Goal: Task Accomplishment & Management: Use online tool/utility

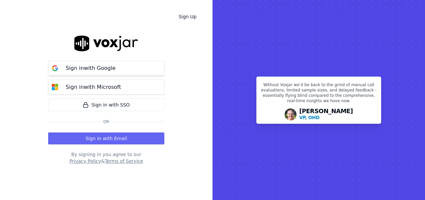
click at [113, 66] on div "Sign in with Google" at bounding box center [91, 68] width 58 height 8
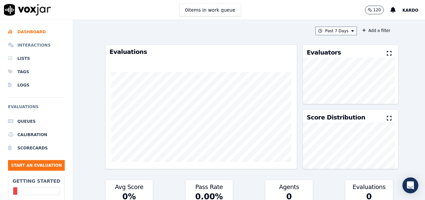
click at [37, 45] on li "Interactions" at bounding box center [36, 45] width 57 height 13
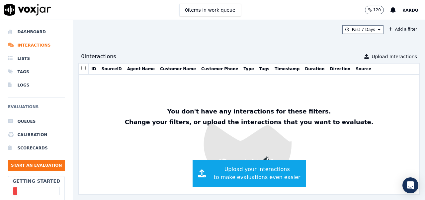
scroll to position [2, 0]
click at [243, 168] on span "Upload your interactions to make evaluations even easier" at bounding box center [257, 173] width 87 height 16
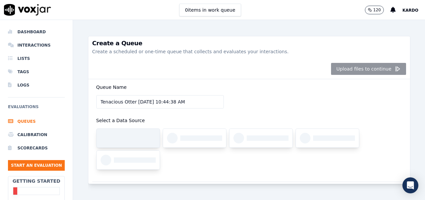
click at [131, 135] on div at bounding box center [135, 137] width 42 height 5
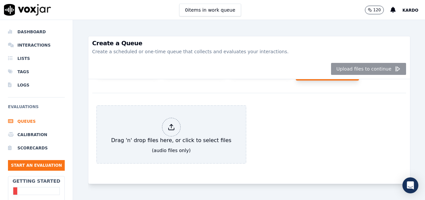
scroll to position [93, 0]
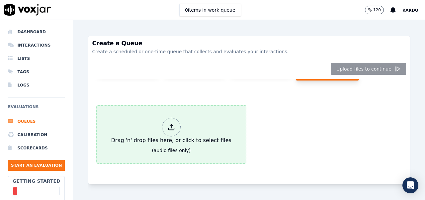
click at [165, 121] on div "Drag 'n' drop files here, or click to select files" at bounding box center [172, 131] width 126 height 32
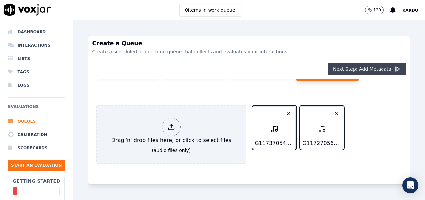
click at [371, 68] on button "Next Step: Add Metadata" at bounding box center [367, 69] width 78 height 12
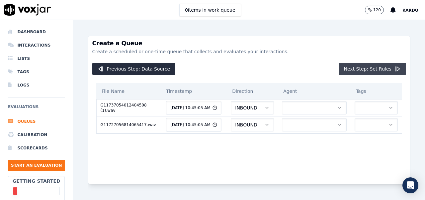
scroll to position [0, 0]
click at [247, 108] on button "INBOUND" at bounding box center [252, 107] width 43 height 13
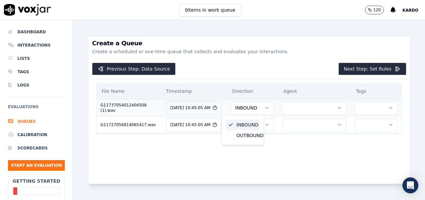
click at [247, 108] on button "INBOUND" at bounding box center [252, 107] width 43 height 13
drag, startPoint x: 378, startPoint y: 112, endPoint x: 371, endPoint y: 109, distance: 8.3
click at [374, 110] on td at bounding box center [376, 107] width 51 height 17
click at [388, 109] on icon "button" at bounding box center [390, 107] width 5 height 5
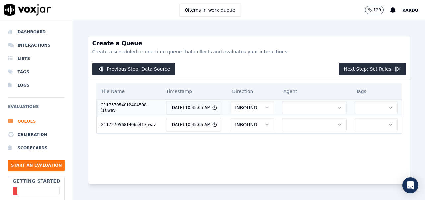
click at [310, 114] on td at bounding box center [314, 107] width 73 height 17
click at [311, 110] on button "button" at bounding box center [314, 107] width 65 height 13
click at [368, 70] on button "Next Step: Set Rules" at bounding box center [372, 69] width 67 height 12
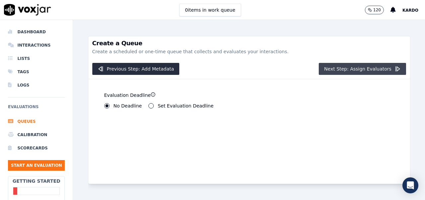
click at [343, 69] on button "Next Step: Assign Evaluators" at bounding box center [362, 69] width 87 height 12
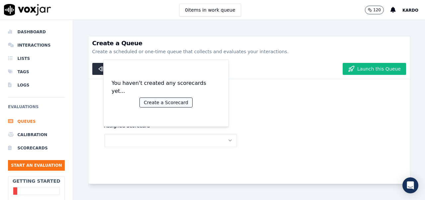
click at [167, 100] on button "Create a Scorecard" at bounding box center [166, 102] width 52 height 9
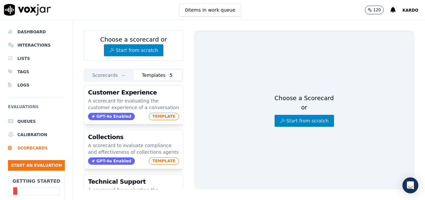
scroll to position [94, 0]
click at [302, 117] on button "Start from scratch" at bounding box center [304, 121] width 59 height 12
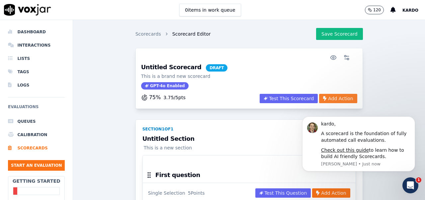
click at [332, 98] on button "Add Action" at bounding box center [338, 98] width 38 height 9
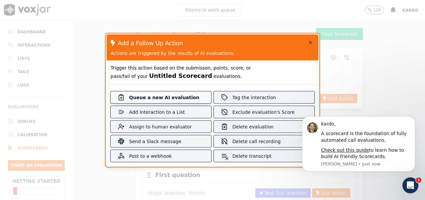
click at [161, 99] on div "Queue a new AI evaluation" at bounding box center [160, 97] width 63 height 7
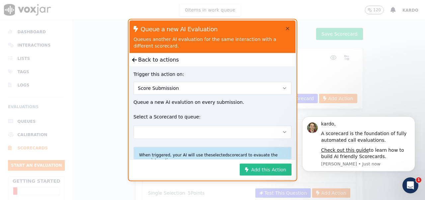
click at [258, 170] on button "Add this Action" at bounding box center [266, 169] width 52 height 12
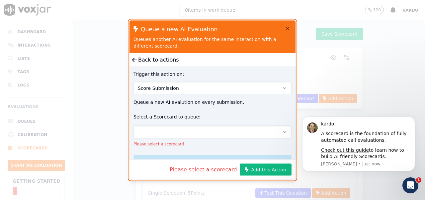
click at [189, 127] on button "button" at bounding box center [213, 131] width 158 height 13
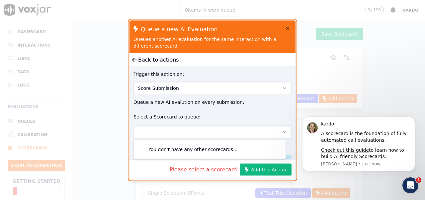
click at [213, 133] on button "button" at bounding box center [213, 131] width 158 height 13
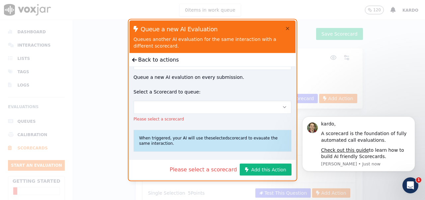
scroll to position [30, 0]
click at [288, 30] on icon "button" at bounding box center [287, 28] width 5 height 5
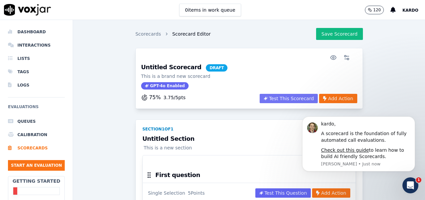
click at [276, 99] on button "Test This Scorecard" at bounding box center [289, 98] width 58 height 9
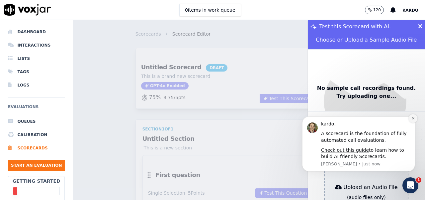
click at [414, 120] on icon "Dismiss notification" at bounding box center [414, 118] width 4 height 4
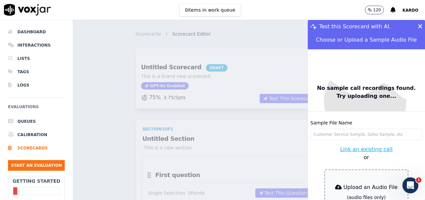
scroll to position [0, 0]
click at [337, 129] on input "Sample File Name" at bounding box center [367, 134] width 112 height 11
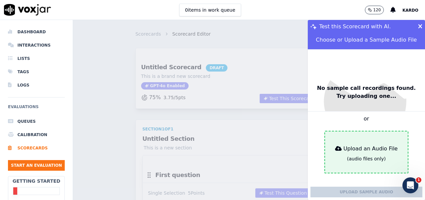
scroll to position [43, 0]
type input "Sample File"
click at [358, 155] on div "(audio files only)" at bounding box center [366, 158] width 39 height 7
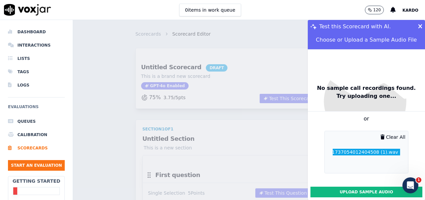
scroll to position [49, 0]
click at [363, 186] on button "Upload Sample Audio" at bounding box center [367, 191] width 112 height 11
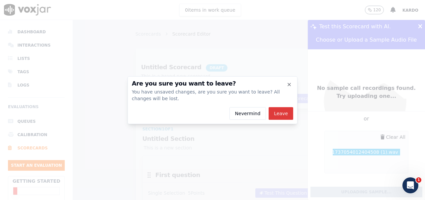
click at [282, 114] on button "Leave" at bounding box center [281, 113] width 25 height 13
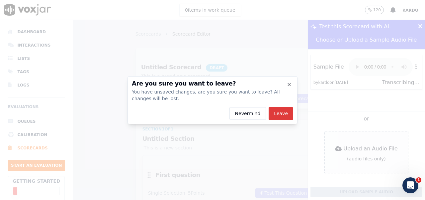
click at [284, 114] on button "Leave" at bounding box center [281, 113] width 25 height 13
click at [290, 86] on icon "button" at bounding box center [289, 84] width 5 height 5
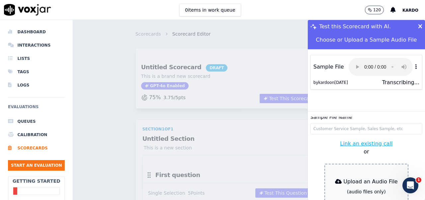
scroll to position [6, 0]
click at [359, 140] on button "Link an existing call" at bounding box center [366, 144] width 52 height 8
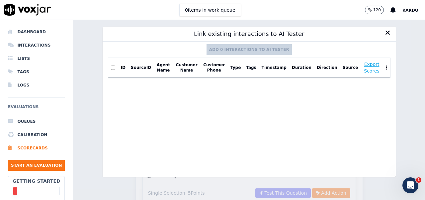
click at [385, 32] on icon at bounding box center [387, 32] width 5 height 7
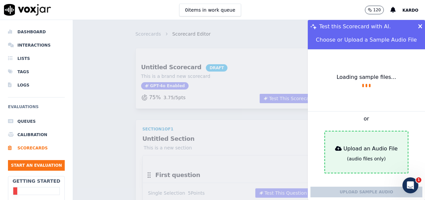
scroll to position [49, 0]
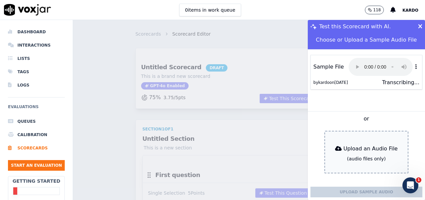
click at [418, 26] on icon at bounding box center [420, 27] width 4 height 6
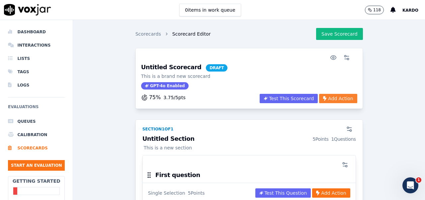
click at [337, 96] on button "Add Action" at bounding box center [338, 98] width 38 height 9
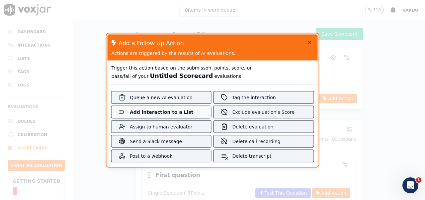
click at [186, 113] on div "Add interaction to a List" at bounding box center [161, 111] width 63 height 7
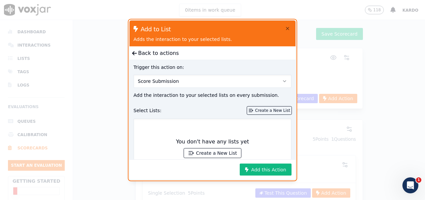
scroll to position [0, 0]
click at [288, 30] on icon "button" at bounding box center [287, 28] width 5 height 5
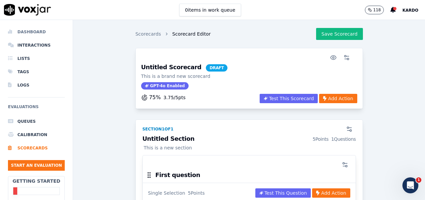
click at [34, 31] on li "Dashboard" at bounding box center [36, 31] width 57 height 13
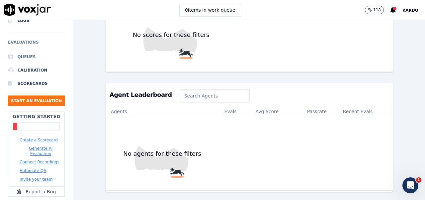
scroll to position [92, 0]
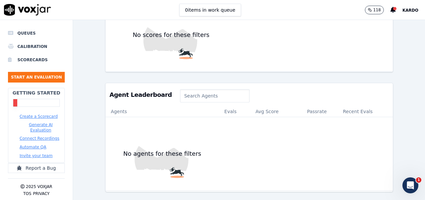
click at [39, 114] on button "Create a Scorecard" at bounding box center [39, 116] width 38 height 5
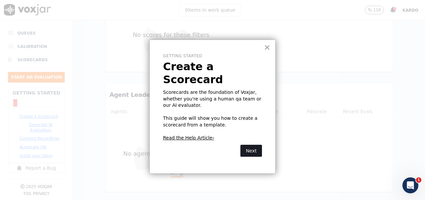
click at [252, 144] on button "Next" at bounding box center [251, 150] width 22 height 12
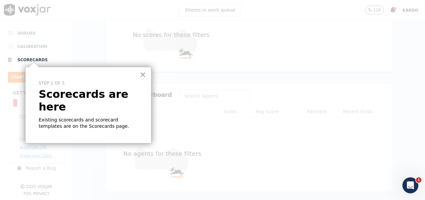
click at [108, 97] on p "Scorecards are here" at bounding box center [88, 101] width 99 height 26
click at [142, 74] on button "×" at bounding box center [143, 74] width 6 height 11
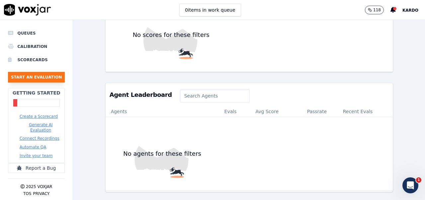
click at [41, 72] on button "Start an Evaluation" at bounding box center [36, 77] width 57 height 11
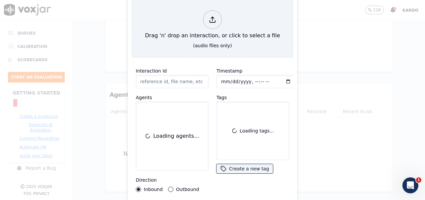
scroll to position [41, 0]
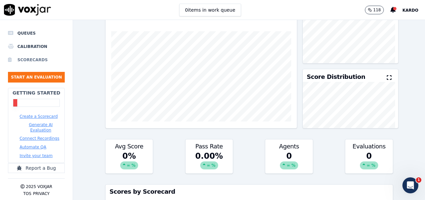
click at [31, 54] on li "Scorecards" at bounding box center [36, 59] width 57 height 13
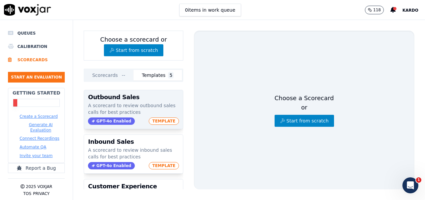
click at [112, 120] on span "GPT-4o Enabled" at bounding box center [111, 120] width 47 height 7
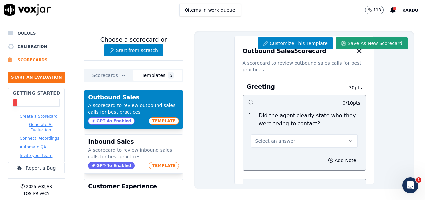
click at [367, 40] on button "Save As New Scorecard" at bounding box center [372, 43] width 72 height 12
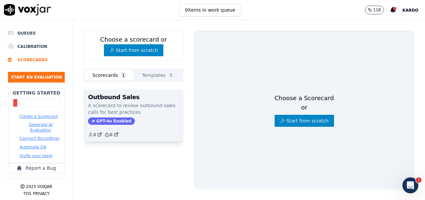
click at [120, 120] on span "GPT-4o Enabled" at bounding box center [111, 120] width 47 height 7
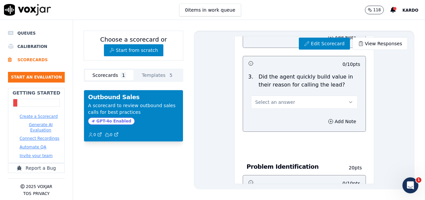
scroll to position [207, 0]
click at [301, 101] on button "Select an answer" at bounding box center [304, 101] width 107 height 13
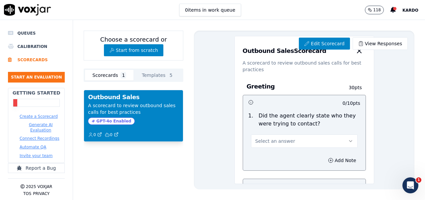
scroll to position [0, 0]
click at [36, 56] on li "Scorecards" at bounding box center [36, 59] width 57 height 13
click at [38, 122] on button "Generate AI Evaluation" at bounding box center [41, 127] width 42 height 11
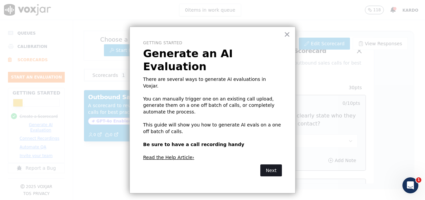
click at [276, 164] on button "Next" at bounding box center [271, 170] width 22 height 12
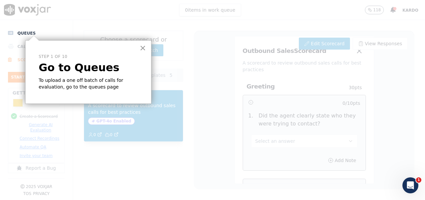
click at [144, 47] on button "×" at bounding box center [143, 48] width 6 height 11
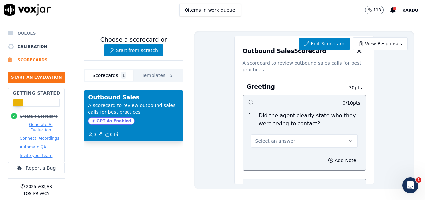
click at [23, 29] on li "Queues" at bounding box center [36, 33] width 57 height 13
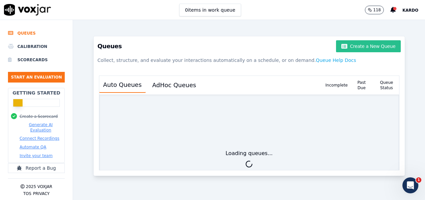
click at [364, 46] on button "Create a New Queue" at bounding box center [368, 46] width 64 height 12
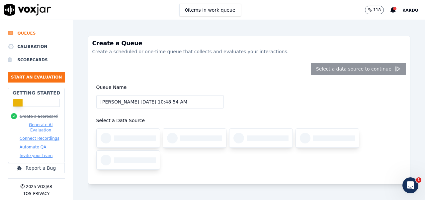
click at [190, 102] on input "[PERSON_NAME] [DATE] 10:48:54 AM" at bounding box center [160, 101] width 128 height 13
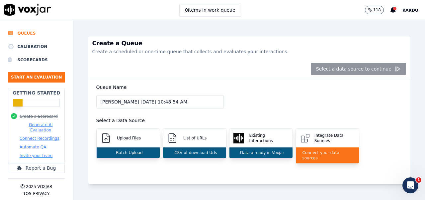
click at [334, 69] on div "Select a data source to continue" at bounding box center [249, 69] width 322 height 20
click at [137, 150] on p "Batch Upload" at bounding box center [127, 152] width 29 height 5
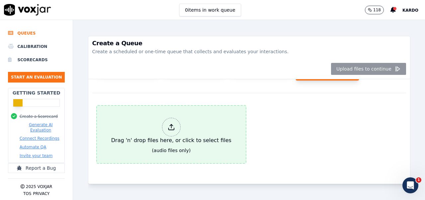
scroll to position [91, 0]
click at [159, 131] on div "Drag 'n' drop files here, or click to select files" at bounding box center [172, 131] width 126 height 32
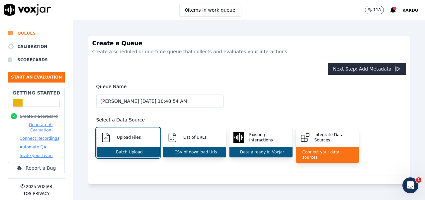
scroll to position [1, 0]
click at [339, 67] on button "Next Step: Add Metadata" at bounding box center [367, 69] width 78 height 12
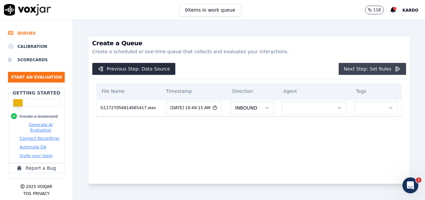
click at [369, 69] on button "Next Step: Set Rules" at bounding box center [372, 69] width 67 height 12
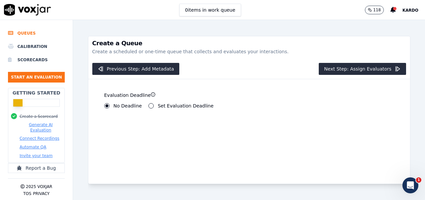
click at [148, 106] on button "Set Evaluation Deadline" at bounding box center [150, 105] width 5 height 5
click at [104, 106] on button "No Deadline" at bounding box center [106, 105] width 5 height 5
click at [359, 66] on button "Next Step: Assign Evaluators" at bounding box center [362, 69] width 87 height 12
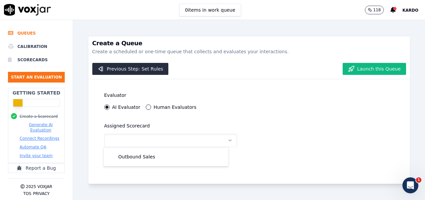
scroll to position [3, 0]
click at [147, 104] on div "Human Evaluators" at bounding box center [171, 106] width 51 height 5
click at [146, 104] on button "Human Evaluators" at bounding box center [148, 106] width 5 height 5
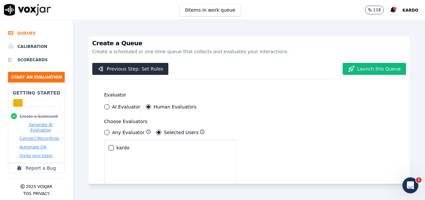
scroll to position [0, 0]
click at [123, 106] on label "AI Evaluator" at bounding box center [126, 107] width 28 height 5
click at [110, 106] on button "AI Evaluator" at bounding box center [106, 106] width 5 height 5
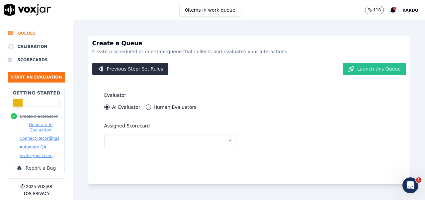
drag, startPoint x: 362, startPoint y: 65, endPoint x: 361, endPoint y: 69, distance: 4.2
click at [362, 65] on button "Launch this Queue" at bounding box center [374, 69] width 63 height 12
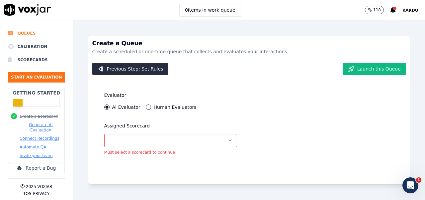
click at [218, 135] on button "button" at bounding box center [170, 140] width 133 height 13
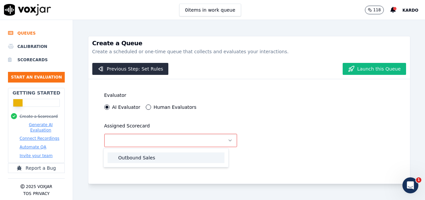
click at [167, 156] on div "Outbound Sales" at bounding box center [166, 157] width 117 height 11
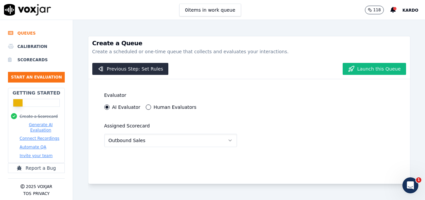
click at [228, 142] on icon "button" at bounding box center [230, 140] width 5 height 5
click at [284, 131] on div "Evaluator AI Evaluator Human Evaluators Assigned Scorecard Outbound Sales" at bounding box center [249, 131] width 322 height 104
click at [360, 66] on button "Launch this Queue" at bounding box center [374, 69] width 63 height 12
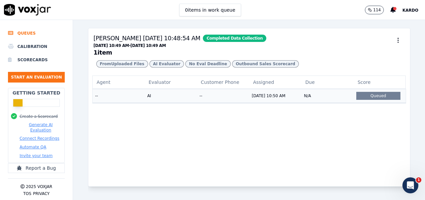
click at [305, 102] on td "N/A" at bounding box center [328, 96] width 52 height 14
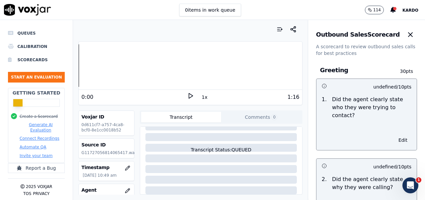
scroll to position [15, 0]
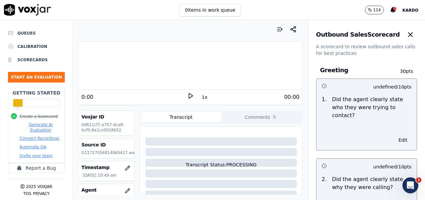
click at [187, 93] on icon at bounding box center [190, 95] width 7 height 7
click at [193, 161] on div "Transcript Status: PROCESSING" at bounding box center [221, 148] width 157 height 39
click at [181, 115] on button "Transcript" at bounding box center [181, 117] width 80 height 11
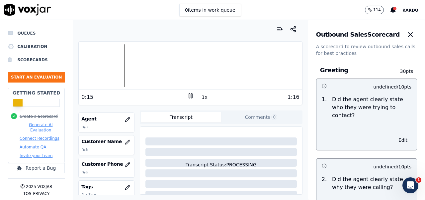
scroll to position [71, 0]
click at [125, 120] on icon "button" at bounding box center [127, 119] width 5 height 5
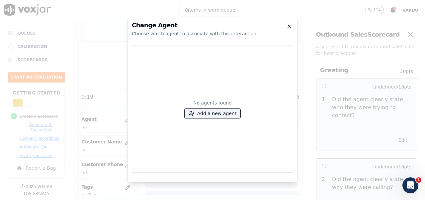
click at [289, 28] on icon "button" at bounding box center [289, 26] width 5 height 5
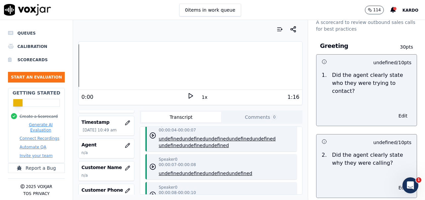
scroll to position [24, 0]
click at [395, 120] on button "Edit" at bounding box center [403, 115] width 17 height 9
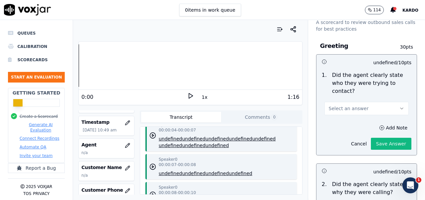
click at [365, 114] on button "Select an answer" at bounding box center [367, 108] width 84 height 13
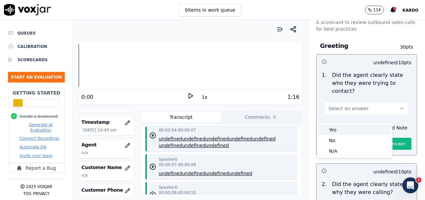
click at [338, 131] on div "Yes" at bounding box center [355, 129] width 72 height 11
click at [337, 132] on div "Yes" at bounding box center [355, 129] width 72 height 11
click at [332, 128] on div "Yes" at bounding box center [355, 129] width 72 height 11
click at [328, 141] on div "No" at bounding box center [355, 140] width 72 height 11
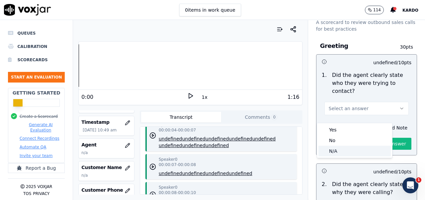
click at [332, 153] on div "N/A" at bounding box center [355, 150] width 72 height 11
click at [337, 129] on div "Yes" at bounding box center [355, 129] width 72 height 11
click at [317, 129] on div "Add Note Cancel Save Answer" at bounding box center [367, 136] width 100 height 37
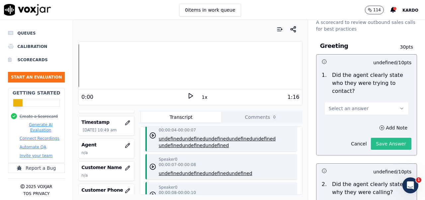
click at [371, 148] on button "Save Answer" at bounding box center [391, 144] width 41 height 12
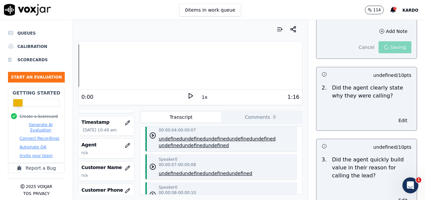
scroll to position [122, 0]
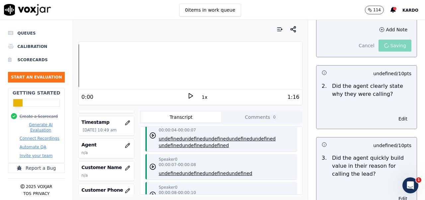
click at [338, 98] on p "Did the agent clearly state why they were calling?" at bounding box center [371, 90] width 79 height 16
click at [395, 123] on button "Edit" at bounding box center [403, 118] width 17 height 9
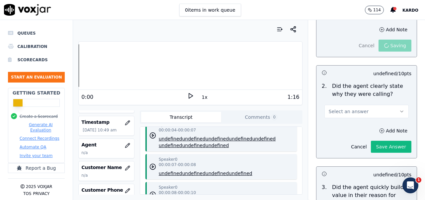
click at [366, 118] on button "Select an answer" at bounding box center [367, 111] width 84 height 13
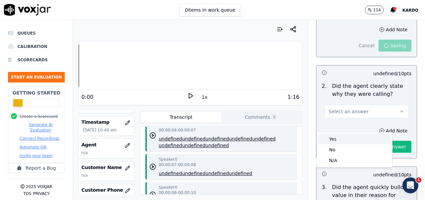
click at [337, 142] on div "Yes" at bounding box center [355, 139] width 72 height 11
click at [317, 148] on div "Add Note Cancel Save Answer" at bounding box center [367, 139] width 100 height 37
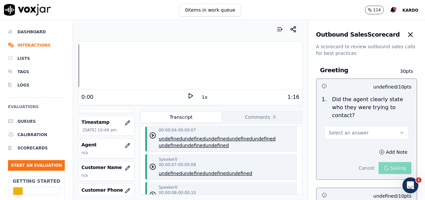
scroll to position [0, 0]
click at [25, 62] on li "Lists" at bounding box center [36, 58] width 57 height 13
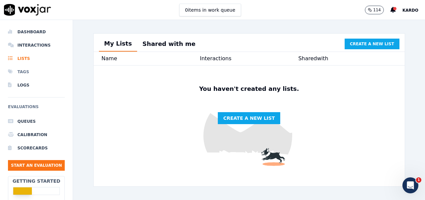
click at [22, 72] on li "Tags" at bounding box center [36, 71] width 57 height 13
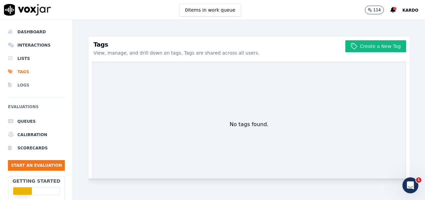
click at [25, 83] on li "Logs" at bounding box center [36, 84] width 57 height 13
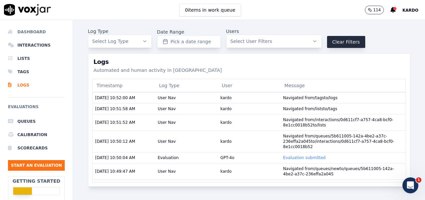
click at [31, 32] on li "Dashboard" at bounding box center [36, 31] width 57 height 13
